Goal: Information Seeking & Learning: Check status

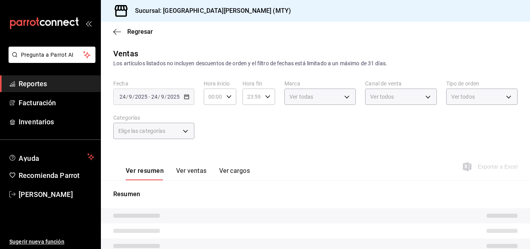
type input "f0f1c746-f3c3-4ccc-a6c7-92491a04bd66,ce59e6b0-fd83-4b10-87da-79468a59da8e,b5dc4…"
click at [190, 96] on div "[DATE] [DATE] - [DATE] [DATE]" at bounding box center [153, 97] width 81 height 16
click at [190, 94] on div "[DATE] [DATE] - [DATE] [DATE]" at bounding box center [153, 97] width 81 height 16
click at [188, 94] on div "[DATE] [DATE] - [DATE] [DATE]" at bounding box center [153, 97] width 81 height 16
click at [153, 138] on div "Chicharron de la San [PERSON_NAME], Extras, Postres, Platos Fuertes, Cortes, An…" at bounding box center [153, 131] width 81 height 16
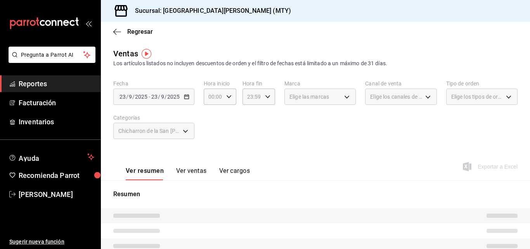
click at [155, 132] on span "Chicharron de la San [PERSON_NAME], Extras, Postres, Platos Fuertes, Cortes, An…" at bounding box center [149, 131] width 62 height 8
click at [118, 32] on icon "button" at bounding box center [117, 31] width 8 height 0
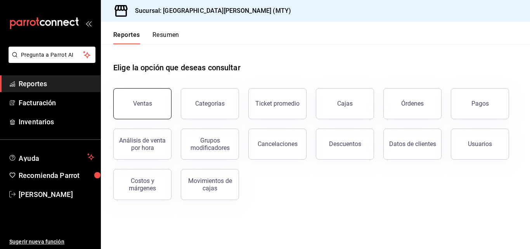
click at [151, 97] on button "Ventas" at bounding box center [142, 103] width 58 height 31
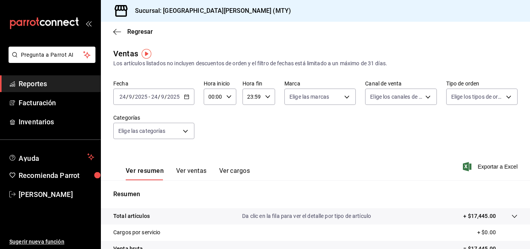
click at [185, 94] on div "[DATE] [DATE] - [DATE] [DATE]" at bounding box center [153, 97] width 81 height 16
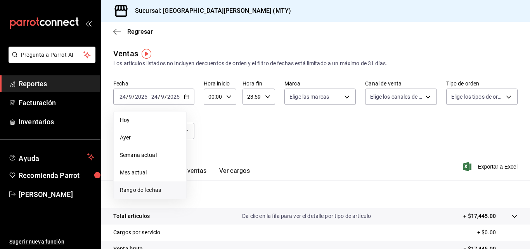
click at [157, 191] on span "Rango de fechas" at bounding box center [150, 190] width 60 height 8
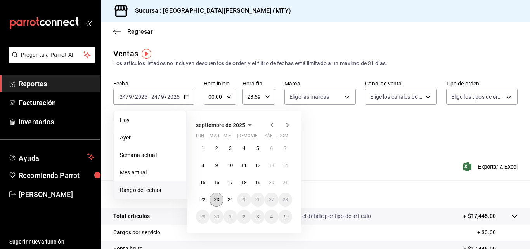
click at [217, 200] on abbr "23" at bounding box center [216, 199] width 5 height 5
click at [232, 182] on abbr "17" at bounding box center [230, 182] width 5 height 5
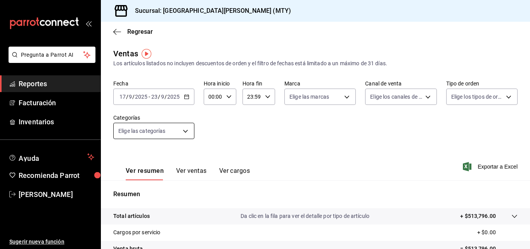
click at [141, 133] on body "Pregunta a Parrot AI Reportes Facturación Inventarios Ayuda Recomienda Parrot […" at bounding box center [265, 124] width 530 height 249
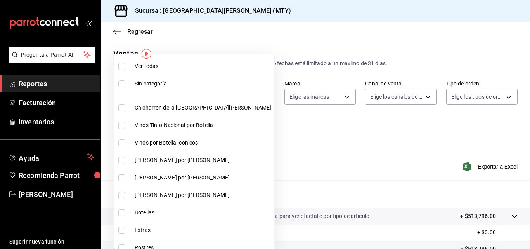
click at [122, 104] on input "checkbox" at bounding box center [121, 107] width 7 height 7
checkbox input "true"
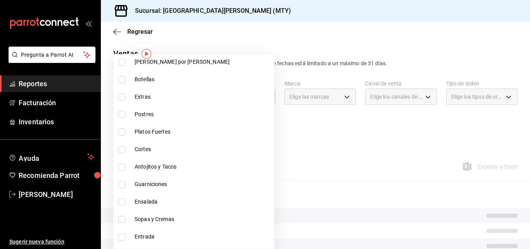
scroll to position [134, 0]
click at [135, 95] on span "Extras" at bounding box center [203, 96] width 137 height 8
type input "f0f1c746-f3c3-4ccc-a6c7-92491a04bd66,ce59e6b0-fd83-4b10-87da-79468a59da8e"
checkbox input "true"
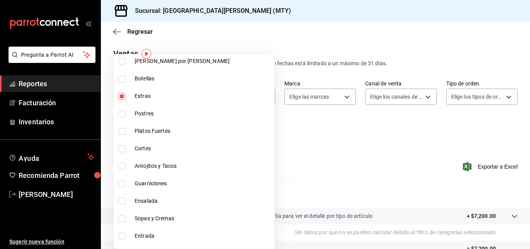
click at [136, 114] on span "Postres" at bounding box center [203, 113] width 137 height 8
type input "f0f1c746-f3c3-4ccc-a6c7-92491a04bd66,ce59e6b0-fd83-4b10-87da-79468a59da8e,b5dc4…"
checkbox input "true"
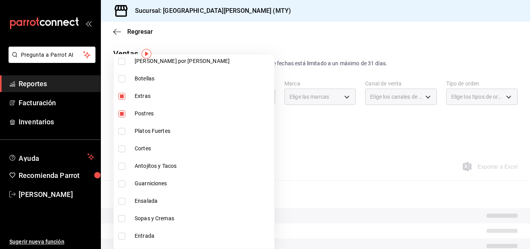
click at [138, 130] on span "Platos Fuertes" at bounding box center [203, 131] width 137 height 8
type input "f0f1c746-f3c3-4ccc-a6c7-92491a04bd66,ce59e6b0-fd83-4b10-87da-79468a59da8e,b5dc4…"
checkbox input "true"
click at [139, 146] on span "Cortes" at bounding box center [203, 148] width 137 height 8
type input "f0f1c746-f3c3-4ccc-a6c7-92491a04bd66,ce59e6b0-fd83-4b10-87da-79468a59da8e,b5dc4…"
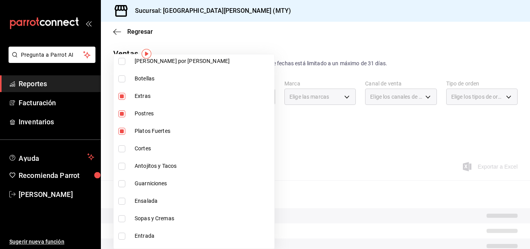
checkbox input "true"
click at [141, 167] on span "Antojitos y Tacos" at bounding box center [203, 166] width 137 height 8
type input "f0f1c746-f3c3-4ccc-a6c7-92491a04bd66,ce59e6b0-fd83-4b10-87da-79468a59da8e,b5dc4…"
checkbox input "true"
click at [142, 188] on li "Guarniciones" at bounding box center [194, 183] width 161 height 17
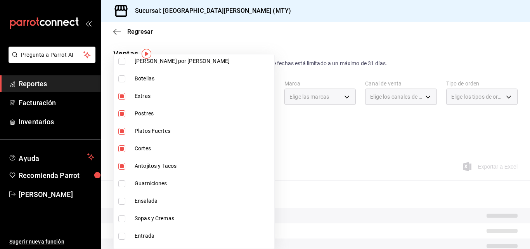
type input "f0f1c746-f3c3-4ccc-a6c7-92491a04bd66,ce59e6b0-fd83-4b10-87da-79468a59da8e,b5dc4…"
checkbox input "true"
click at [141, 206] on li "Ensalada" at bounding box center [194, 200] width 161 height 17
type input "f0f1c746-f3c3-4ccc-a6c7-92491a04bd66,ce59e6b0-fd83-4b10-87da-79468a59da8e,b5dc4…"
checkbox input "true"
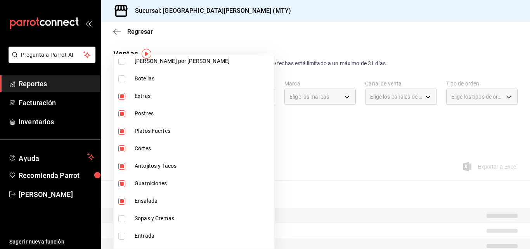
click at [145, 219] on span "Sopas y Cremas" at bounding box center [203, 218] width 137 height 8
type input "f0f1c746-f3c3-4ccc-a6c7-92491a04bd66,ce59e6b0-fd83-4b10-87da-79468a59da8e,b5dc4…"
checkbox input "true"
click at [145, 234] on span "Entrada" at bounding box center [203, 236] width 137 height 8
type input "f0f1c746-f3c3-4ccc-a6c7-92491a04bd66,ce59e6b0-fd83-4b10-87da-79468a59da8e,b5dc4…"
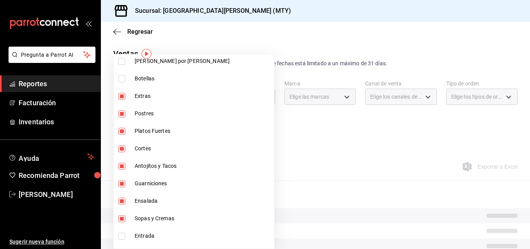
checkbox input "true"
click at [350, 139] on div at bounding box center [265, 124] width 530 height 249
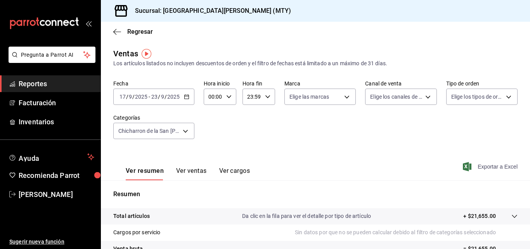
click at [482, 167] on span "Exportar a Excel" at bounding box center [491, 166] width 53 height 9
click at [117, 34] on icon "button" at bounding box center [117, 31] width 8 height 7
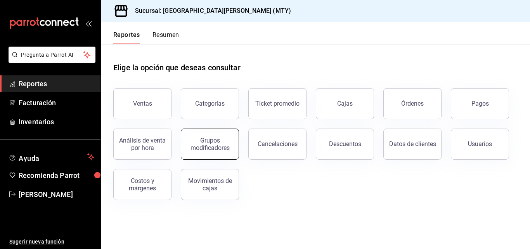
click at [215, 136] on button "Grupos modificadores" at bounding box center [210, 144] width 58 height 31
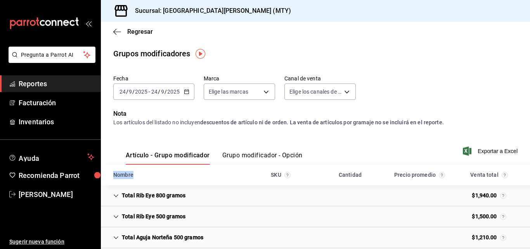
click at [242, 155] on button "Grupo modificador - Opción" at bounding box center [262, 157] width 80 height 13
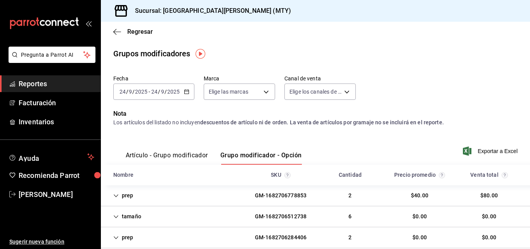
click at [186, 95] on div "[DATE] [DATE] - [DATE] [DATE]" at bounding box center [153, 91] width 81 height 16
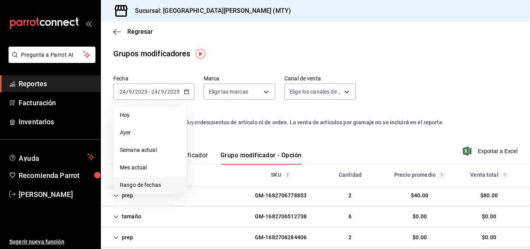
click at [166, 185] on span "Rango de fechas" at bounding box center [150, 185] width 60 height 8
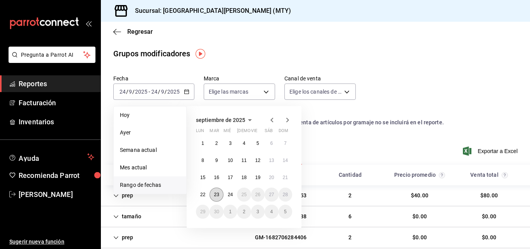
click at [219, 193] on button "23" at bounding box center [217, 195] width 14 height 14
click at [229, 182] on button "17" at bounding box center [231, 177] width 14 height 14
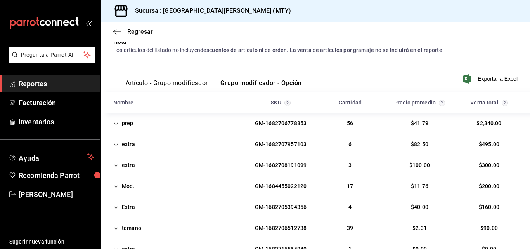
scroll to position [73, 0]
click at [251, 143] on div "GM-1682707957103" at bounding box center [281, 144] width 64 height 14
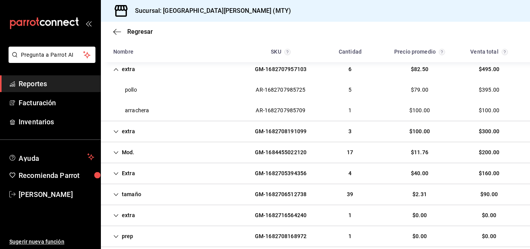
scroll to position [148, 0]
click at [253, 124] on div "GM-1682708191099" at bounding box center [281, 131] width 64 height 14
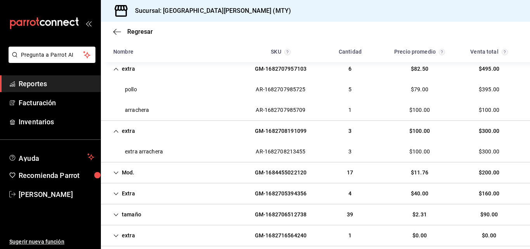
click at [236, 191] on div "Extra GM-1682705394356 4 $40.00 $160.00" at bounding box center [315, 193] width 429 height 21
